Goal: Find specific page/section: Find specific page/section

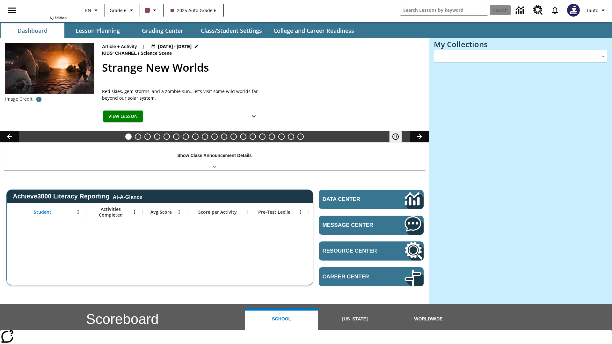
type input "-1"
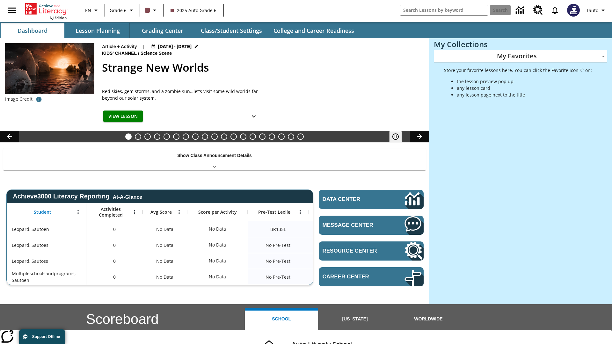
click at [98, 31] on button "Lesson Planning" at bounding box center [98, 30] width 64 height 15
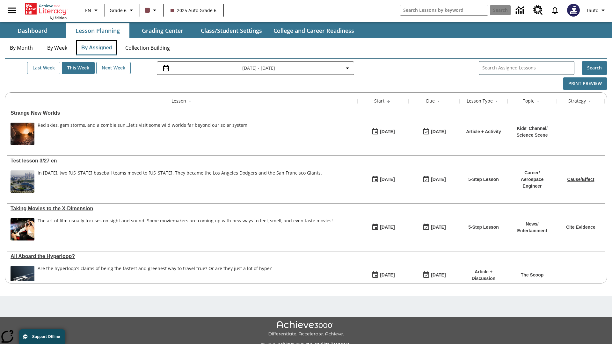
click at [96, 48] on button "By Assigned" at bounding box center [96, 47] width 41 height 15
type input "Test lesson 3/27 en"
